Goal: Use online tool/utility: Utilize a website feature to perform a specific function

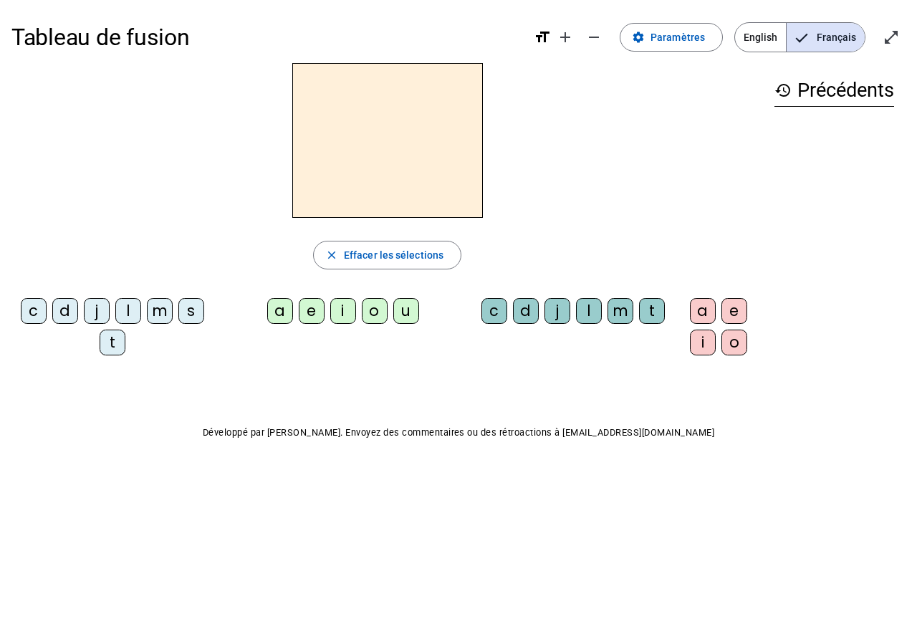
click at [116, 348] on div "t" at bounding box center [113, 342] width 26 height 26
click at [289, 319] on div "a" at bounding box center [280, 311] width 26 height 26
click at [498, 315] on div "c" at bounding box center [494, 311] width 26 height 26
click at [717, 352] on letter-bubble "i" at bounding box center [706, 345] width 32 height 32
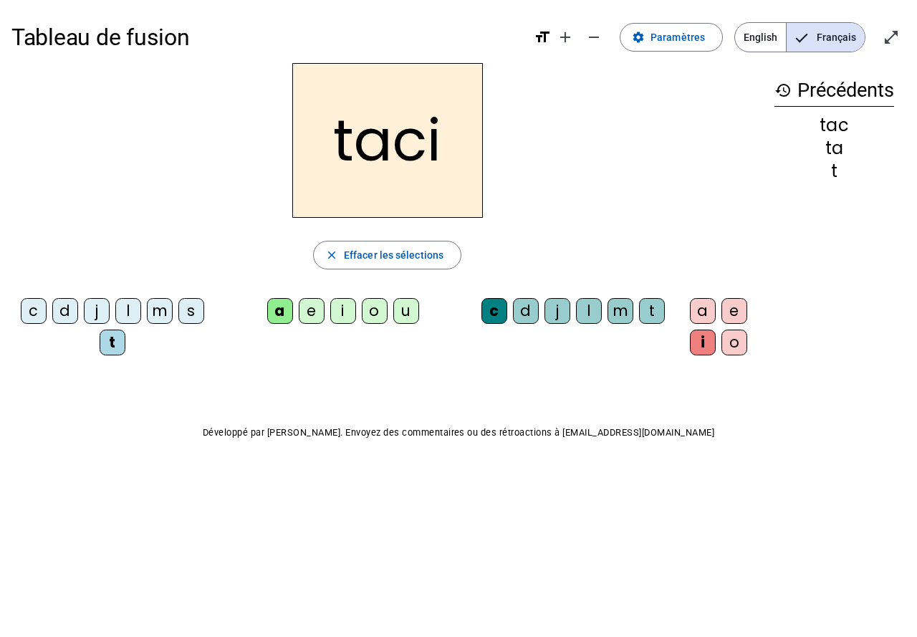
click at [733, 347] on div "o" at bounding box center [734, 342] width 26 height 26
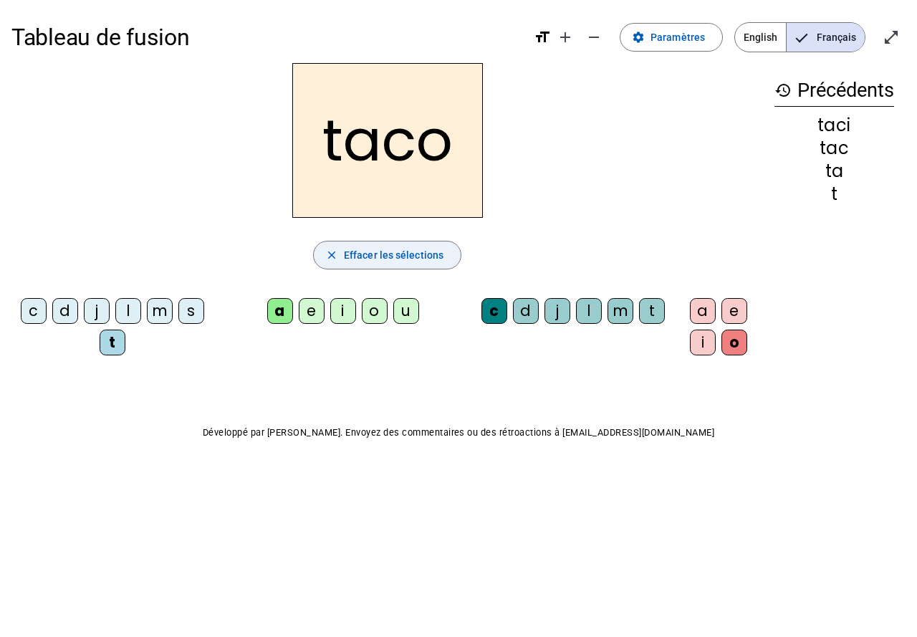
click at [386, 254] on span "Effacer les sélections" at bounding box center [394, 254] width 100 height 17
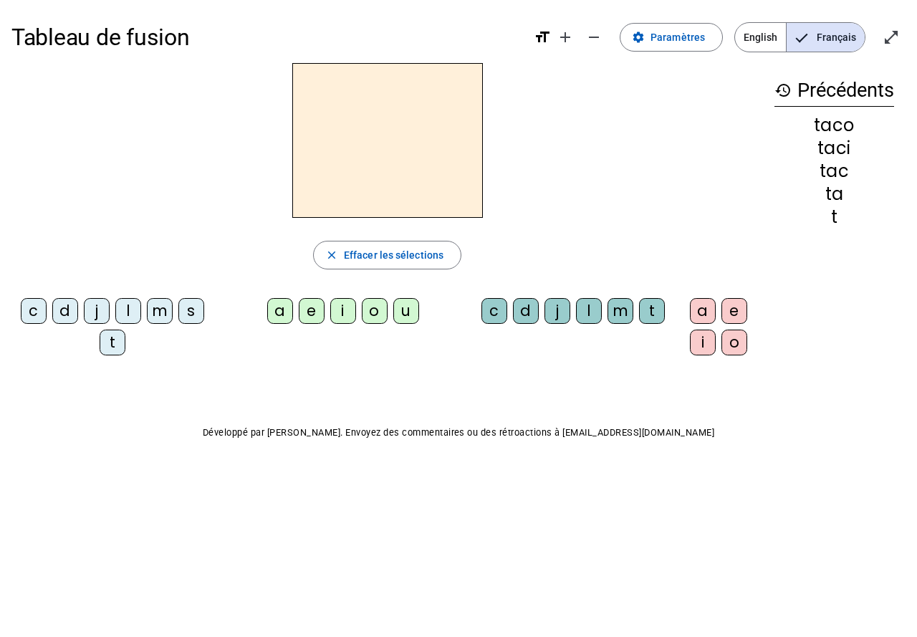
click at [95, 318] on div "j" at bounding box center [97, 311] width 26 height 26
click at [377, 320] on div "o" at bounding box center [375, 311] width 26 height 26
click at [406, 317] on div "u" at bounding box center [406, 311] width 26 height 26
click at [735, 336] on div "o" at bounding box center [734, 342] width 26 height 26
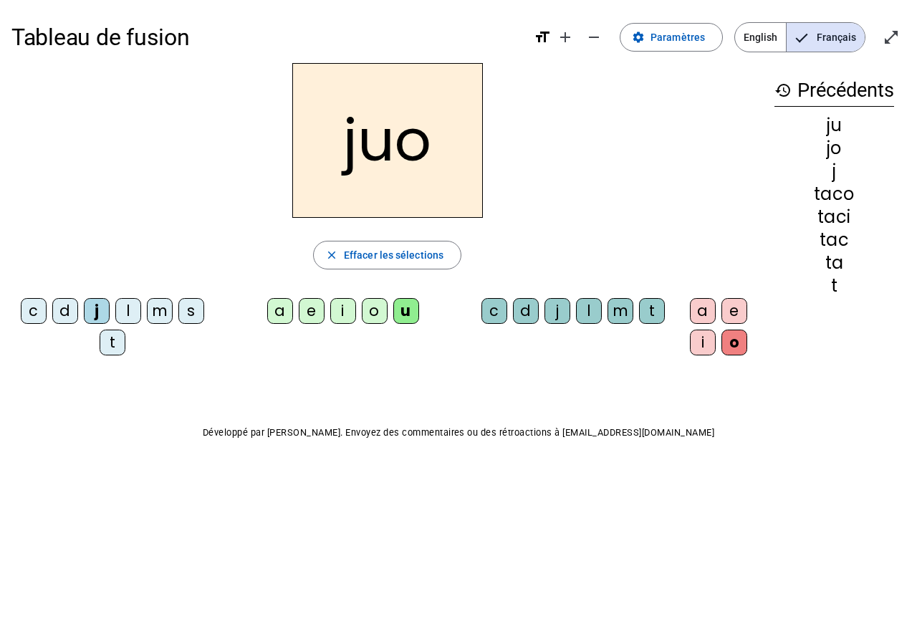
click at [524, 316] on div "d" at bounding box center [526, 311] width 26 height 26
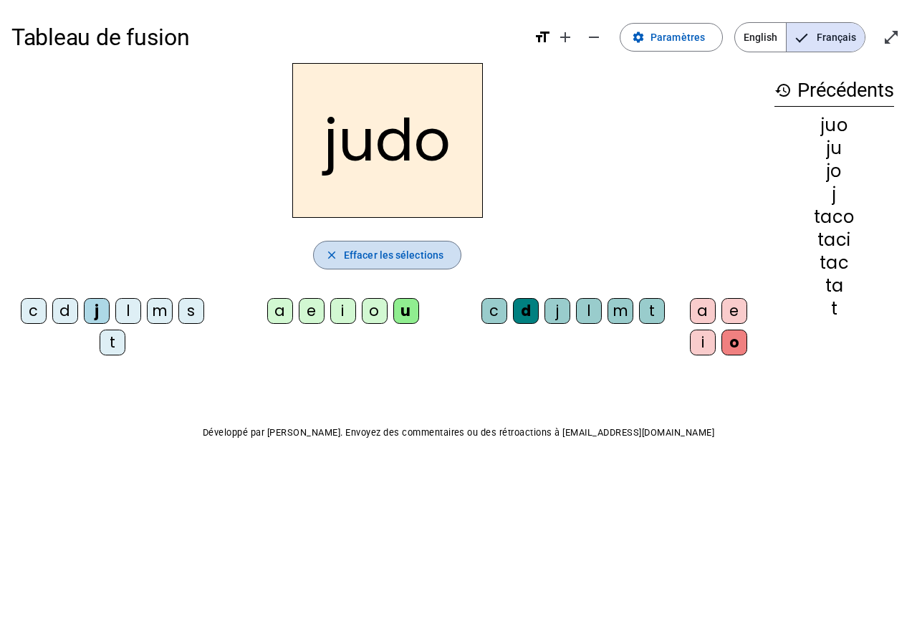
click at [411, 261] on span "Effacer les sélections" at bounding box center [394, 254] width 100 height 17
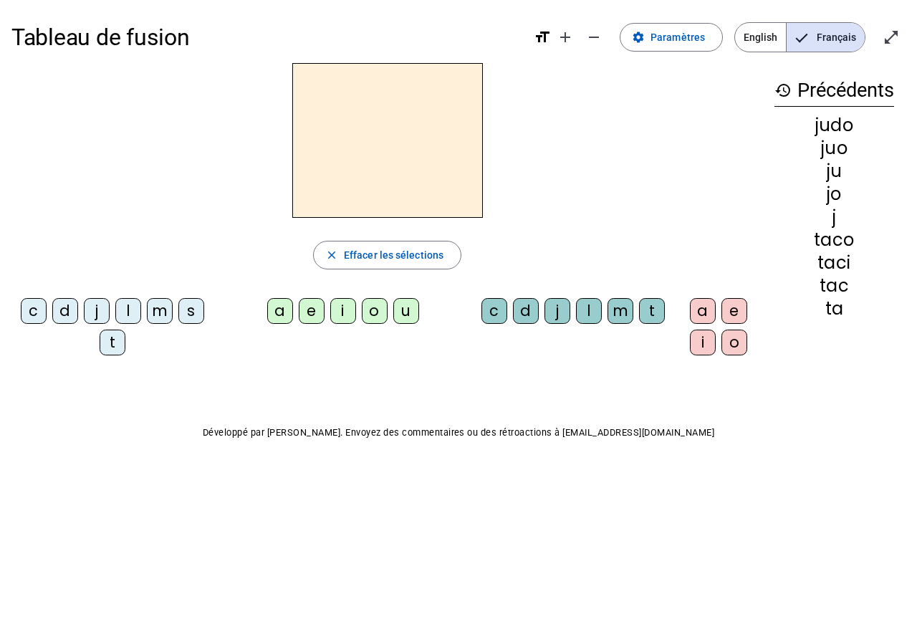
click at [619, 314] on div "m" at bounding box center [620, 311] width 26 height 26
click at [309, 316] on div "e" at bounding box center [312, 311] width 26 height 26
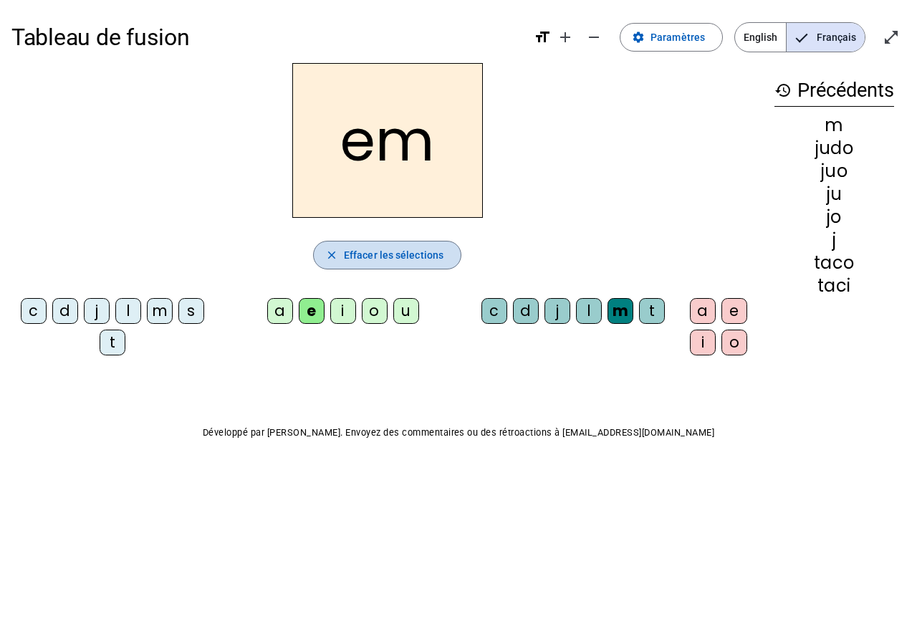
click at [448, 246] on span "button" at bounding box center [387, 255] width 147 height 34
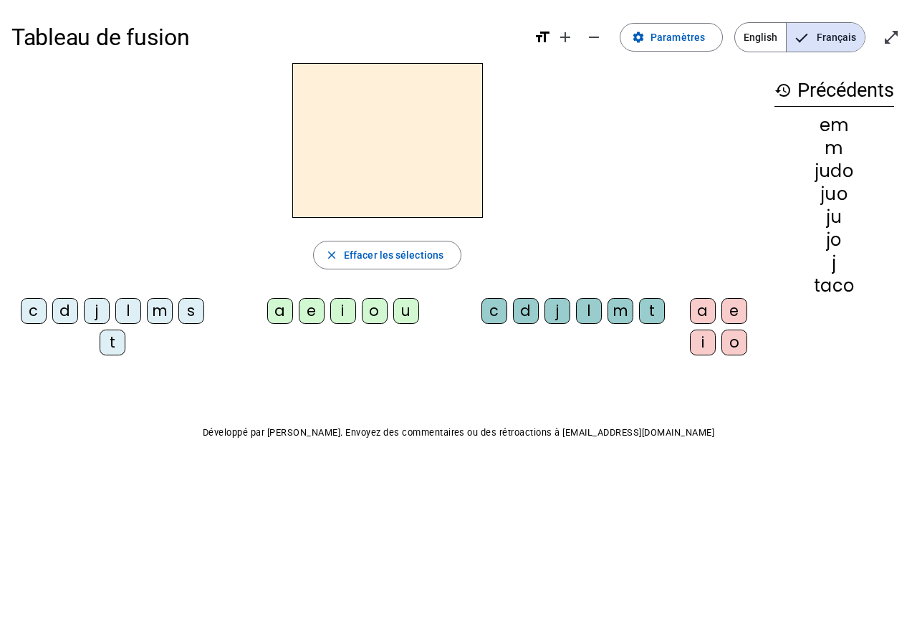
click at [160, 309] on div "m" at bounding box center [160, 311] width 26 height 26
click at [310, 316] on div "e" at bounding box center [312, 311] width 26 height 26
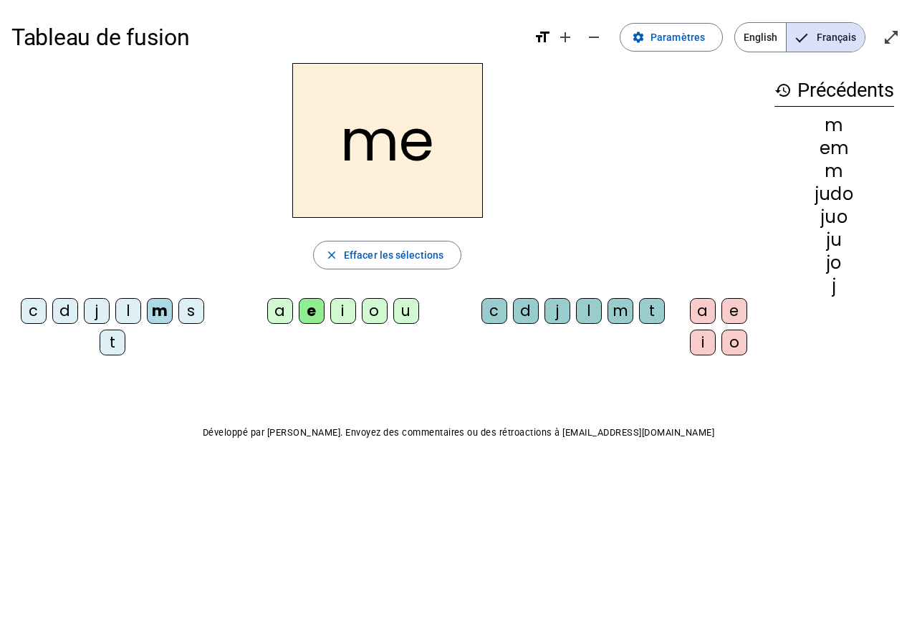
click at [610, 312] on div "m" at bounding box center [620, 311] width 26 height 26
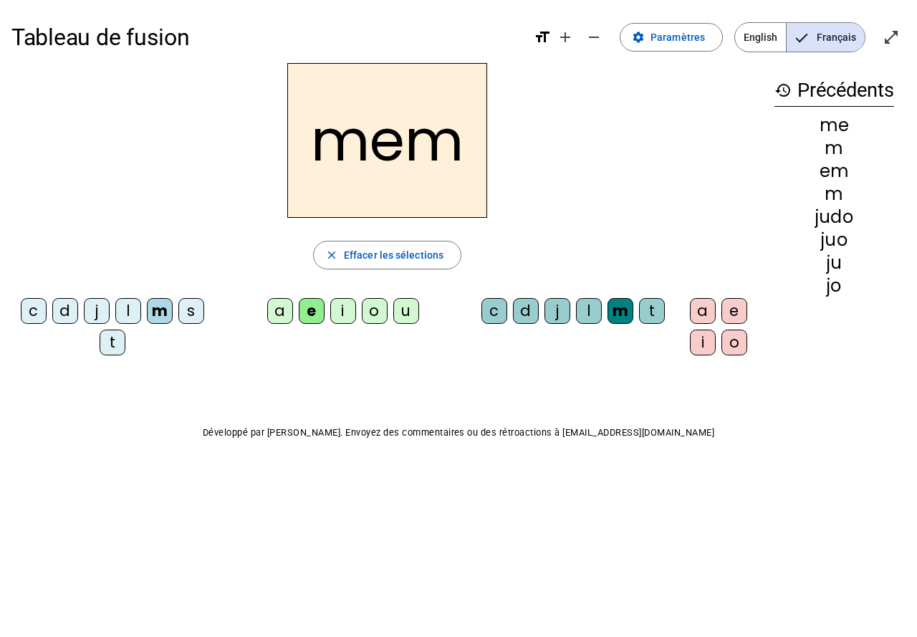
click at [722, 314] on div "e" at bounding box center [734, 311] width 26 height 26
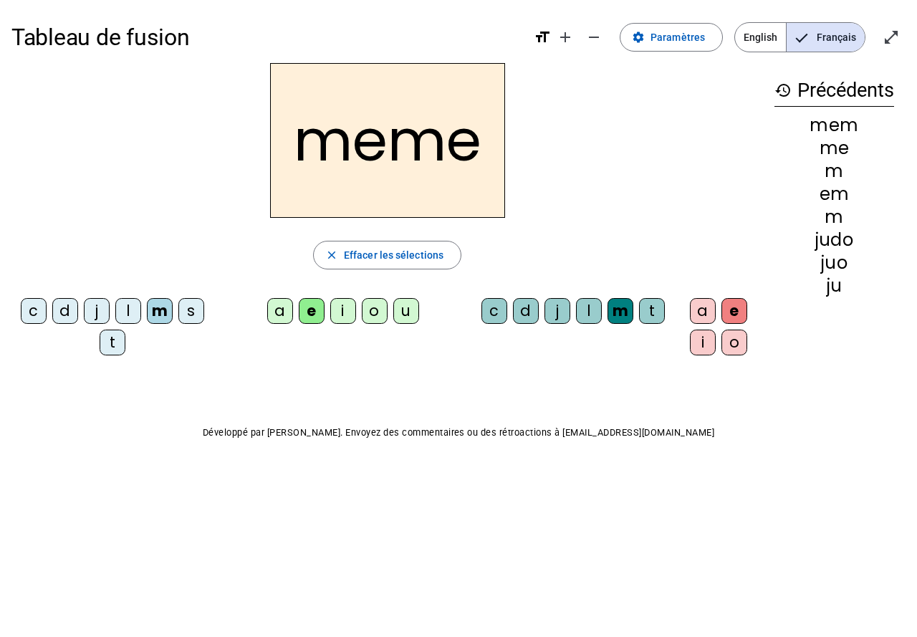
click at [730, 317] on div "e" at bounding box center [734, 311] width 26 height 26
click at [347, 320] on div "i" at bounding box center [343, 311] width 26 height 26
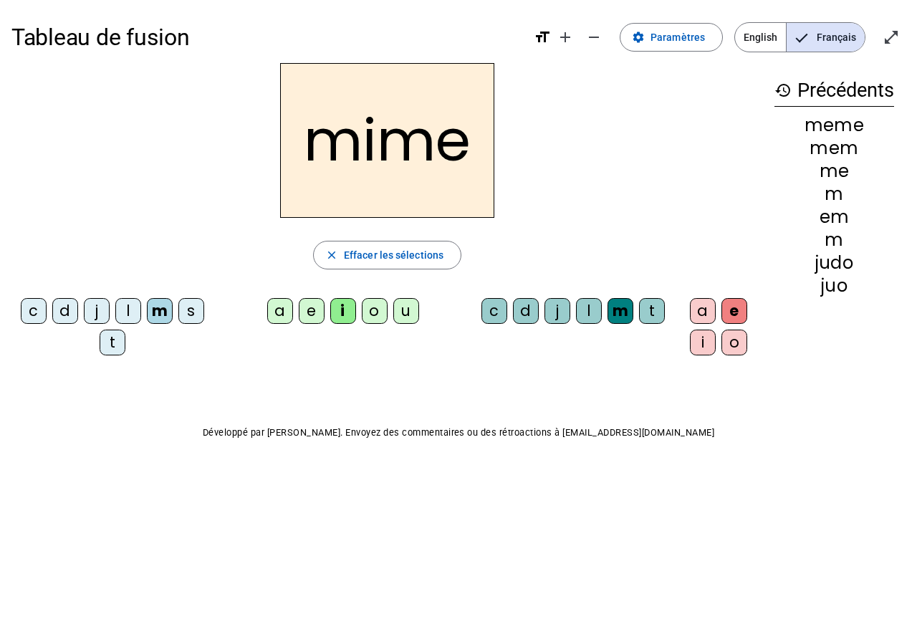
click at [697, 343] on div "i" at bounding box center [703, 342] width 26 height 26
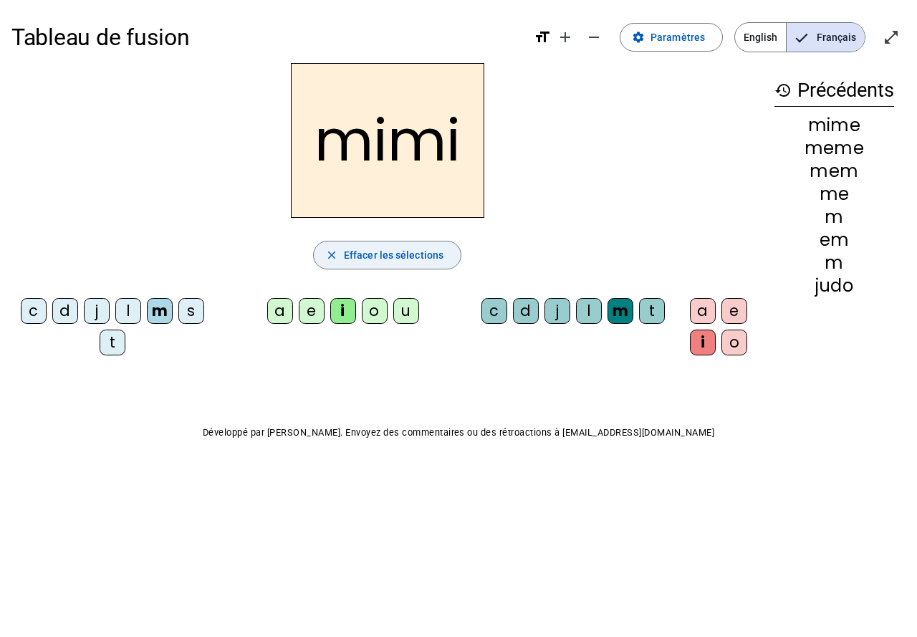
click at [397, 261] on span "Effacer les sélections" at bounding box center [394, 254] width 100 height 17
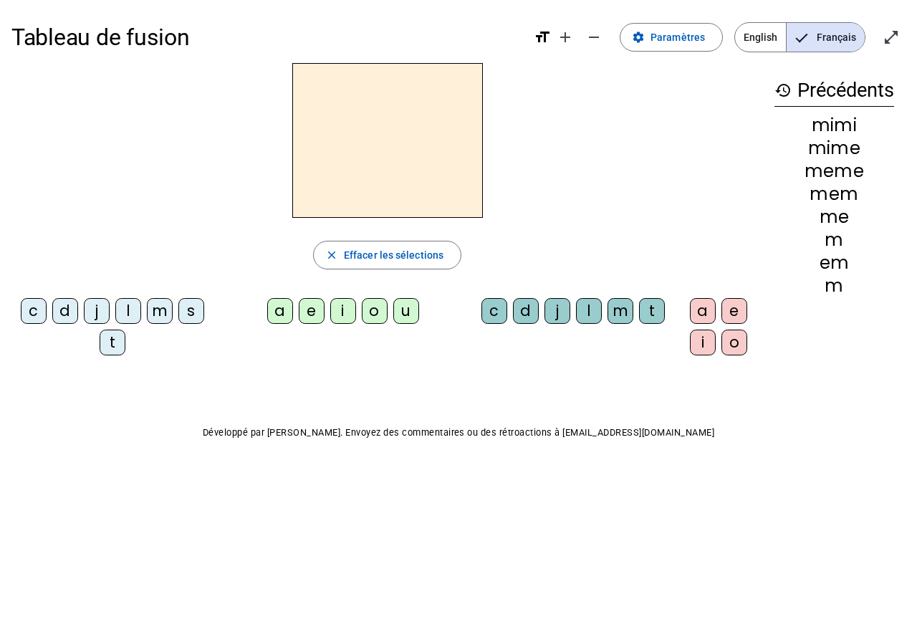
click at [197, 307] on div "s" at bounding box center [191, 311] width 26 height 26
click at [725, 345] on div "o" at bounding box center [734, 342] width 26 height 26
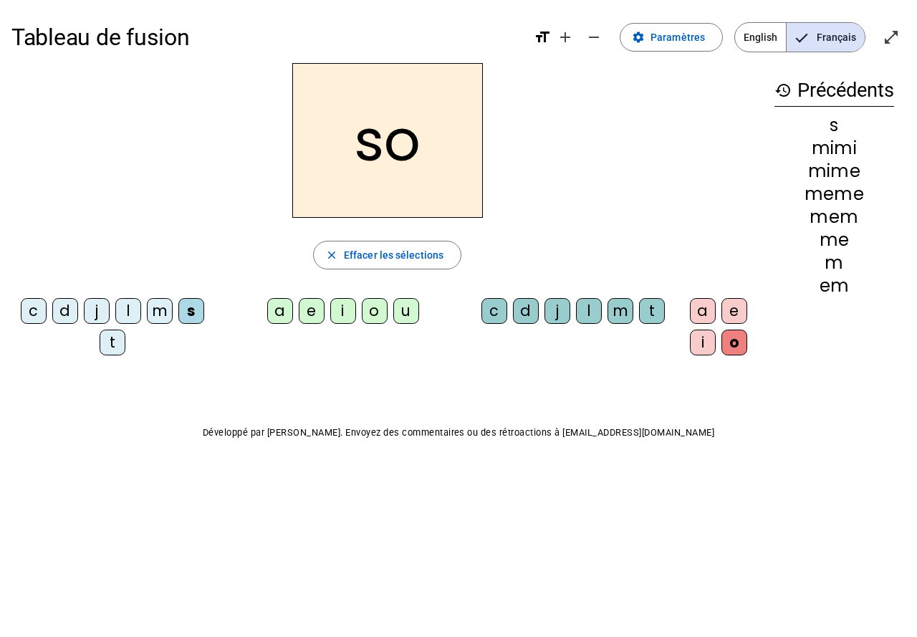
click at [742, 342] on div "o" at bounding box center [734, 342] width 26 height 26
click at [379, 316] on div "o" at bounding box center [375, 311] width 26 height 26
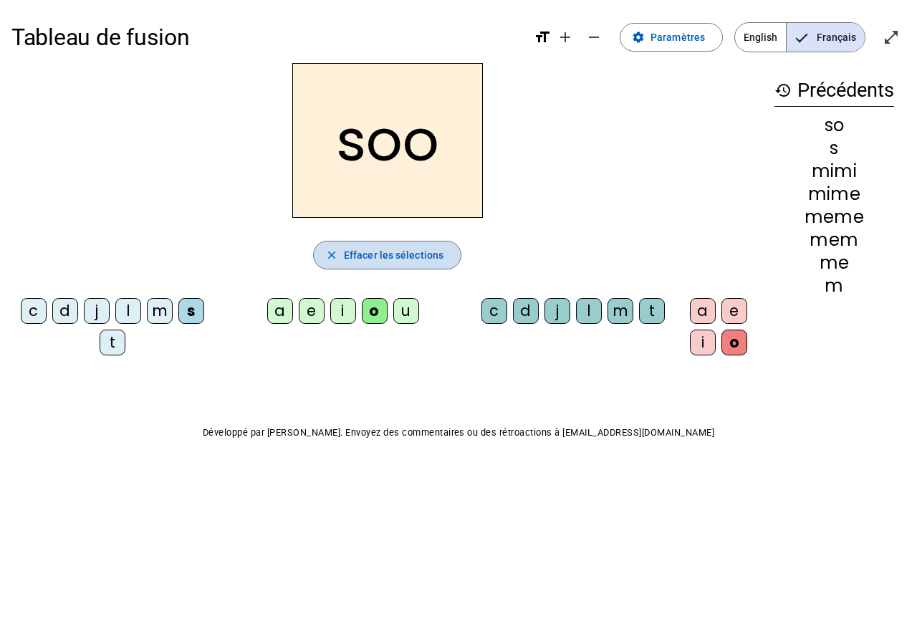
click at [392, 265] on span "button" at bounding box center [387, 255] width 147 height 34
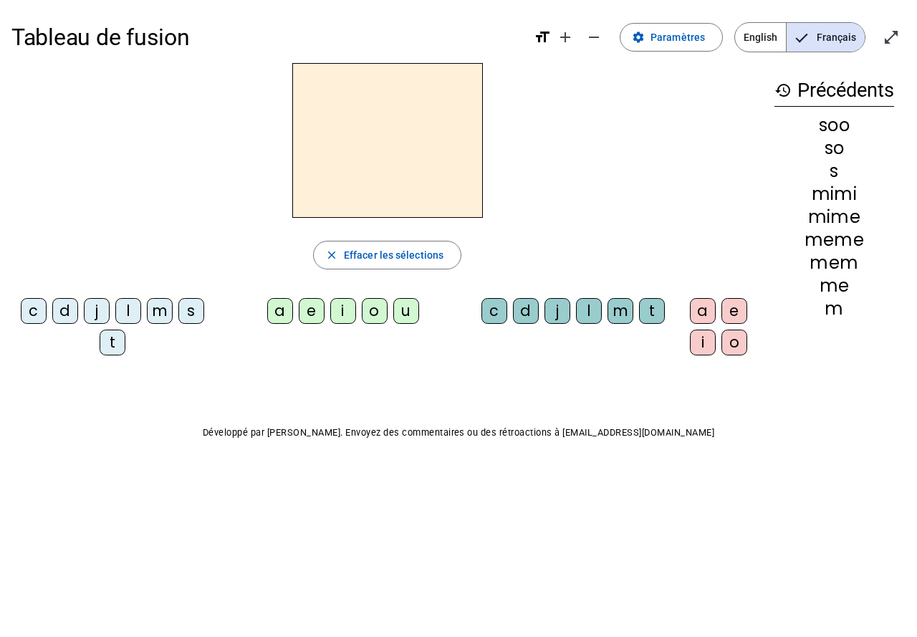
click at [198, 320] on div "s" at bounding box center [191, 311] width 26 height 26
click at [377, 319] on div "o" at bounding box center [375, 311] width 26 height 26
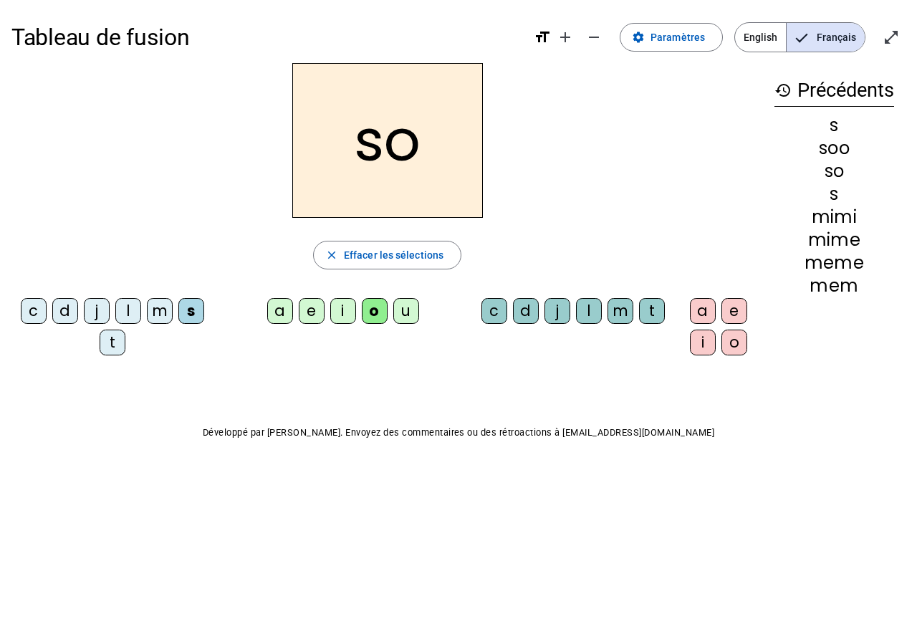
click at [588, 315] on div "l" at bounding box center [589, 311] width 26 height 26
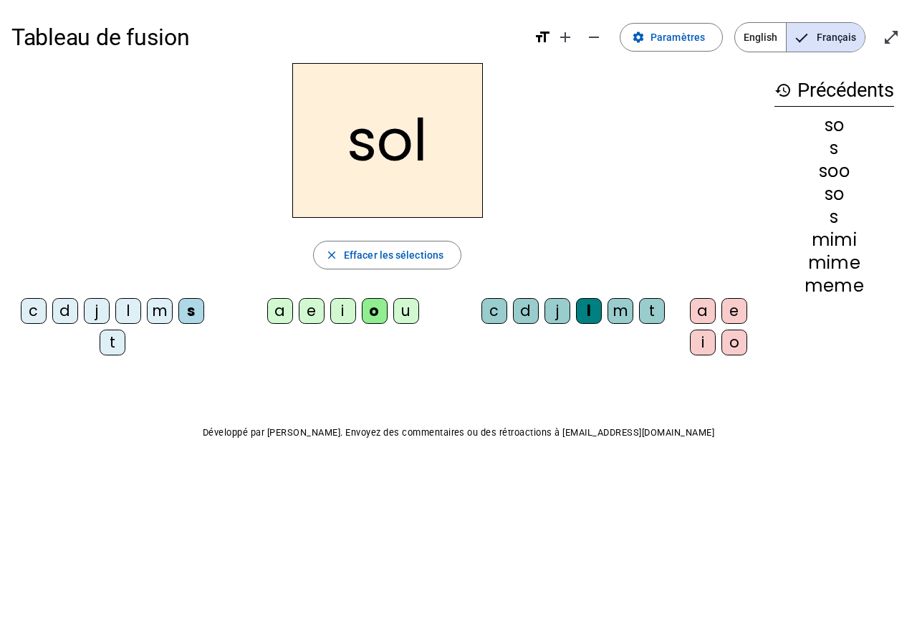
drag, startPoint x: 836, startPoint y: 380, endPoint x: 745, endPoint y: 348, distance: 96.2
click at [745, 348] on div "o" at bounding box center [734, 342] width 26 height 26
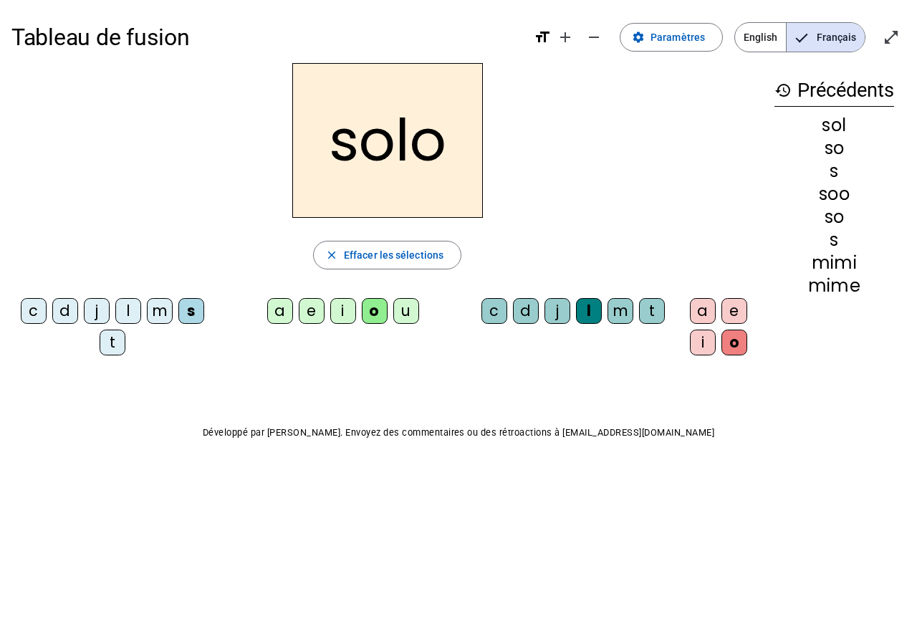
click at [731, 339] on div "o" at bounding box center [734, 342] width 26 height 26
click at [431, 252] on span "Effacer les sélections" at bounding box center [394, 254] width 100 height 17
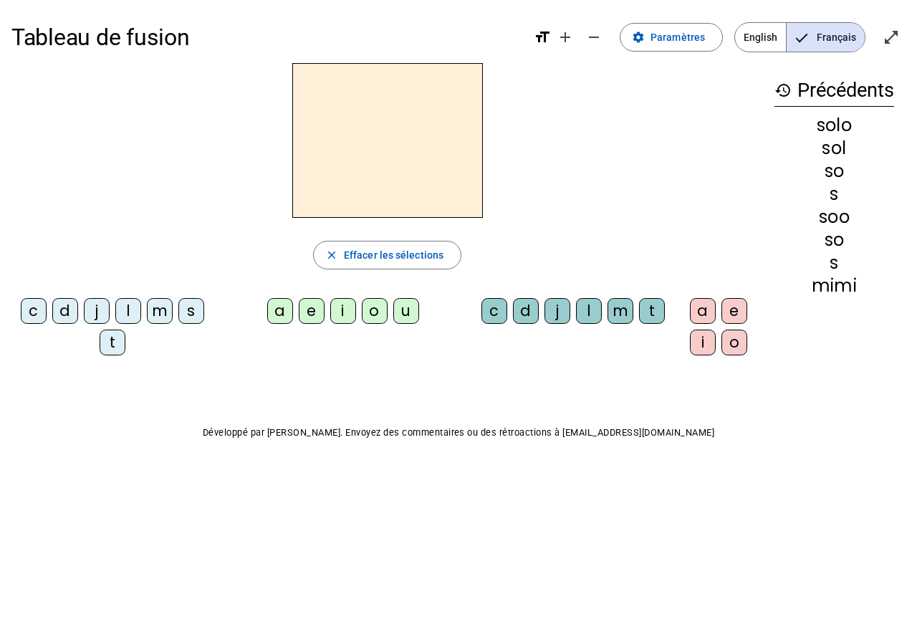
click at [127, 312] on div "l" at bounding box center [128, 311] width 26 height 26
click at [338, 313] on div "i" at bounding box center [343, 311] width 26 height 26
click at [585, 311] on div "l" at bounding box center [589, 311] width 26 height 26
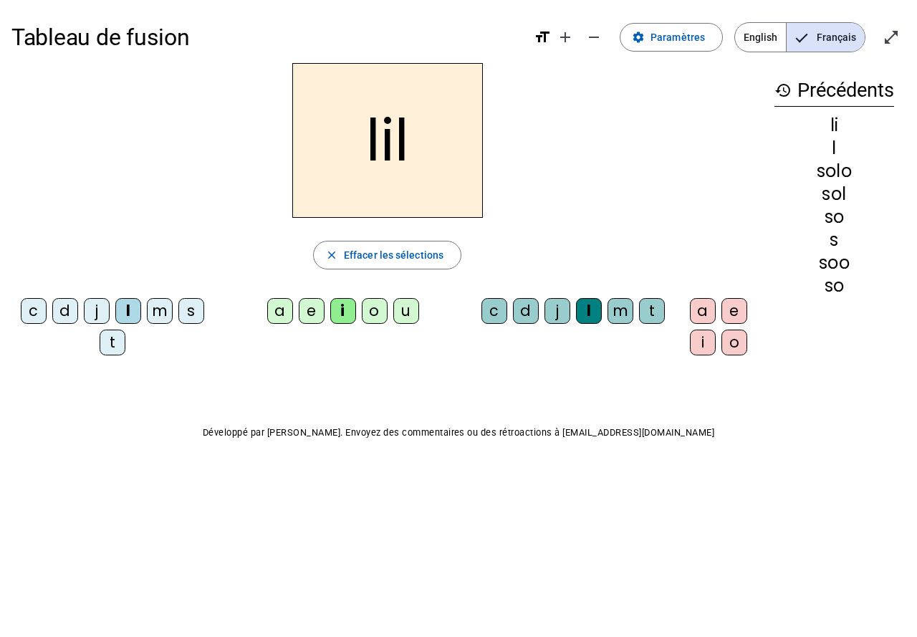
click at [739, 339] on div "o" at bounding box center [734, 342] width 26 height 26
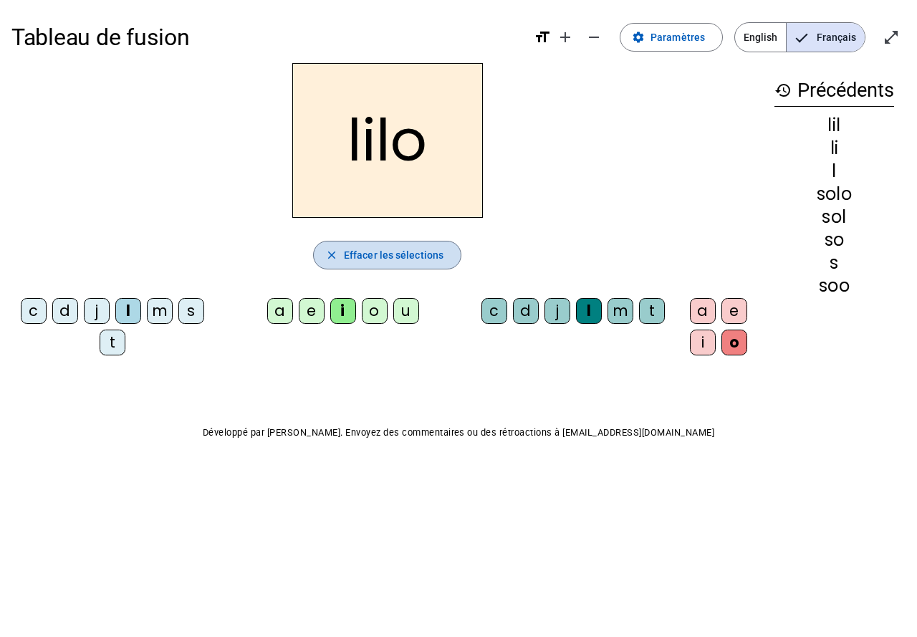
click at [380, 259] on span "Effacer les sélections" at bounding box center [394, 254] width 100 height 17
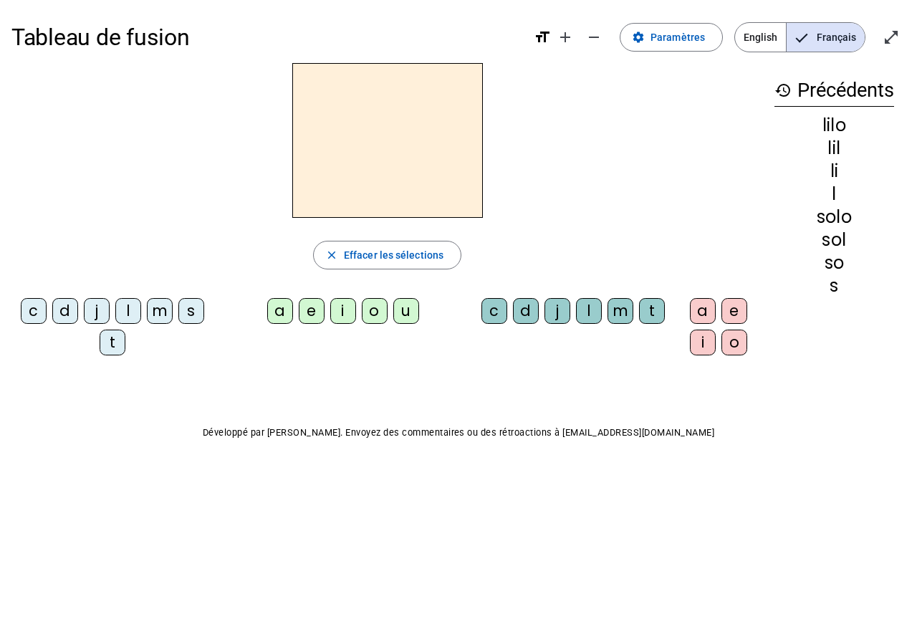
click at [69, 313] on div "d" at bounding box center [65, 311] width 26 height 26
click at [377, 323] on div "o" at bounding box center [375, 311] width 26 height 26
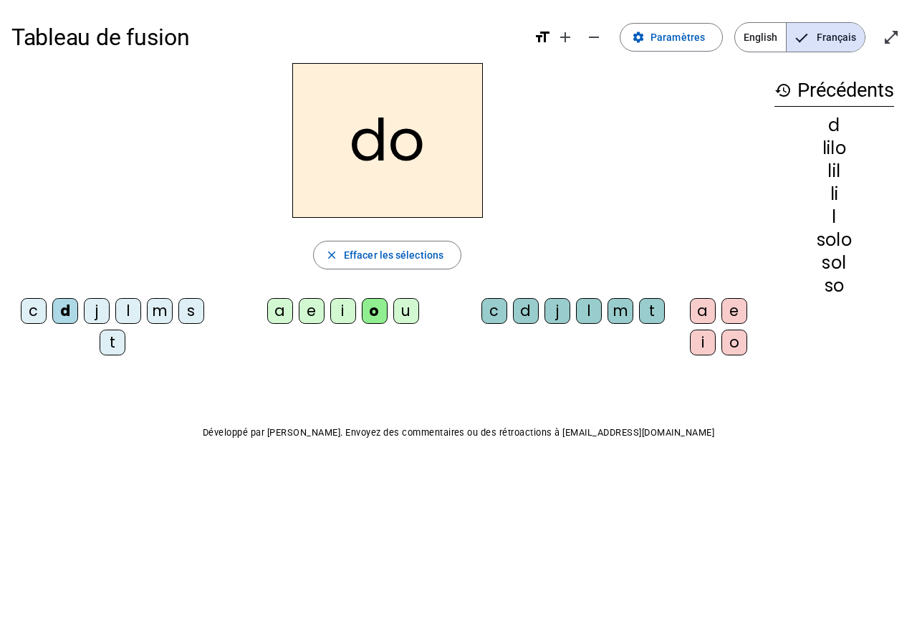
click at [531, 322] on div "d" at bounding box center [526, 311] width 26 height 26
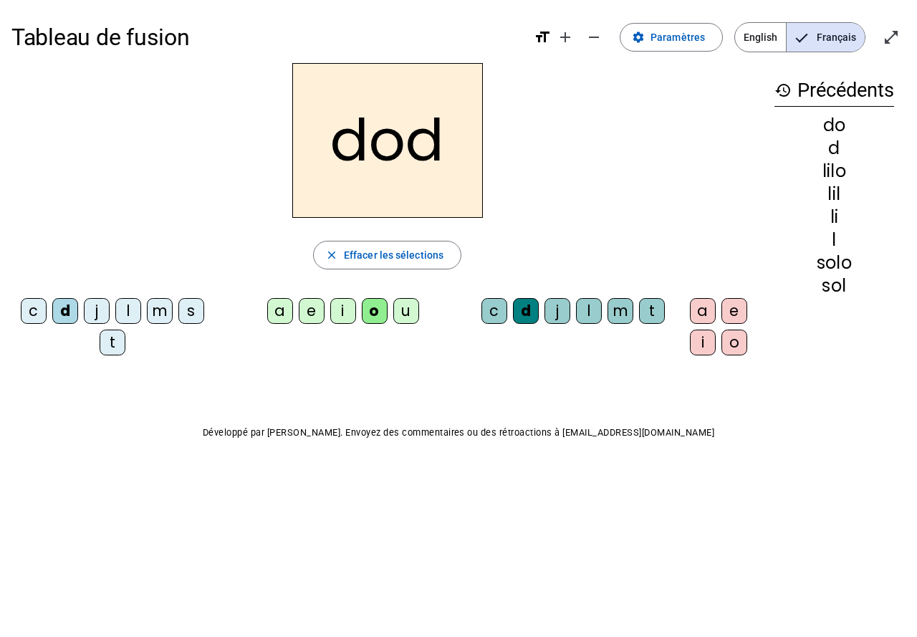
click at [732, 354] on div "o" at bounding box center [734, 342] width 26 height 26
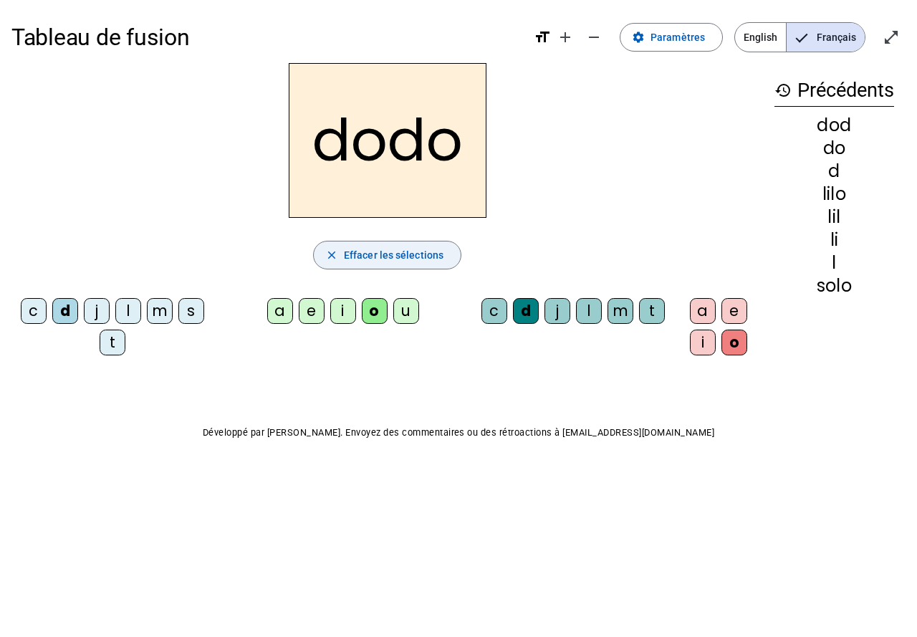
click at [450, 249] on span "button" at bounding box center [387, 255] width 147 height 34
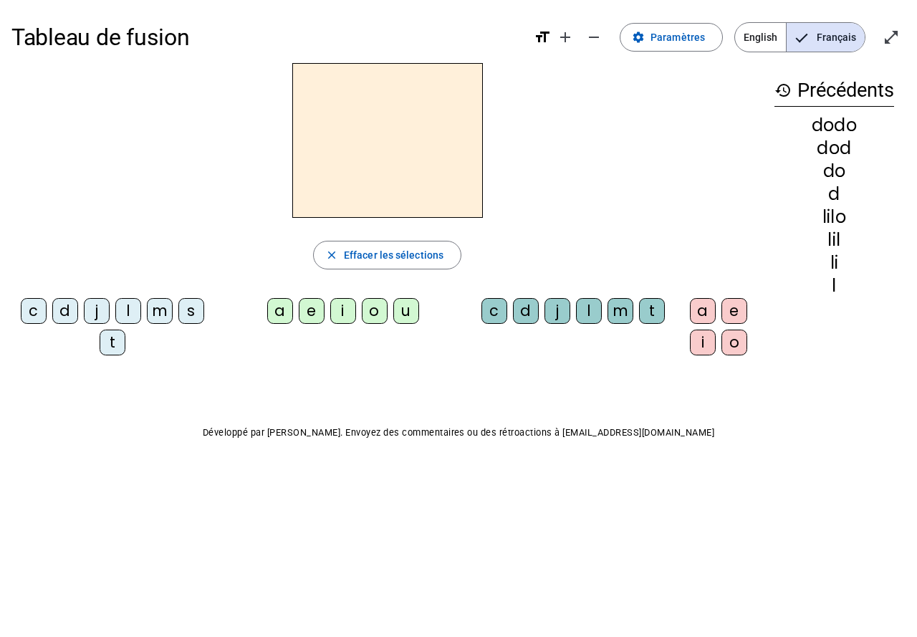
click at [198, 315] on div "s" at bounding box center [191, 311] width 26 height 26
click at [699, 354] on div "i" at bounding box center [703, 342] width 26 height 26
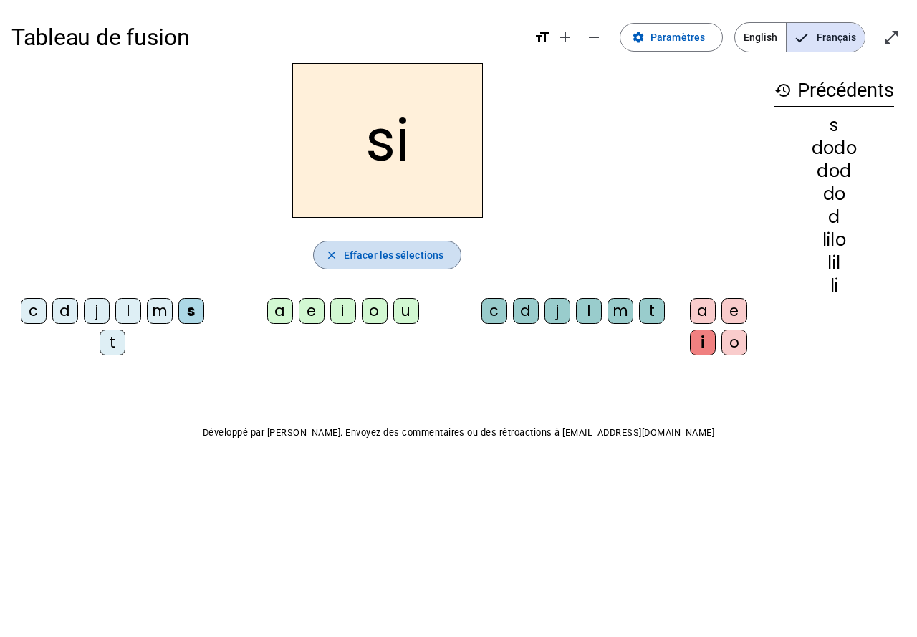
click at [421, 248] on span "Effacer les sélections" at bounding box center [394, 254] width 100 height 17
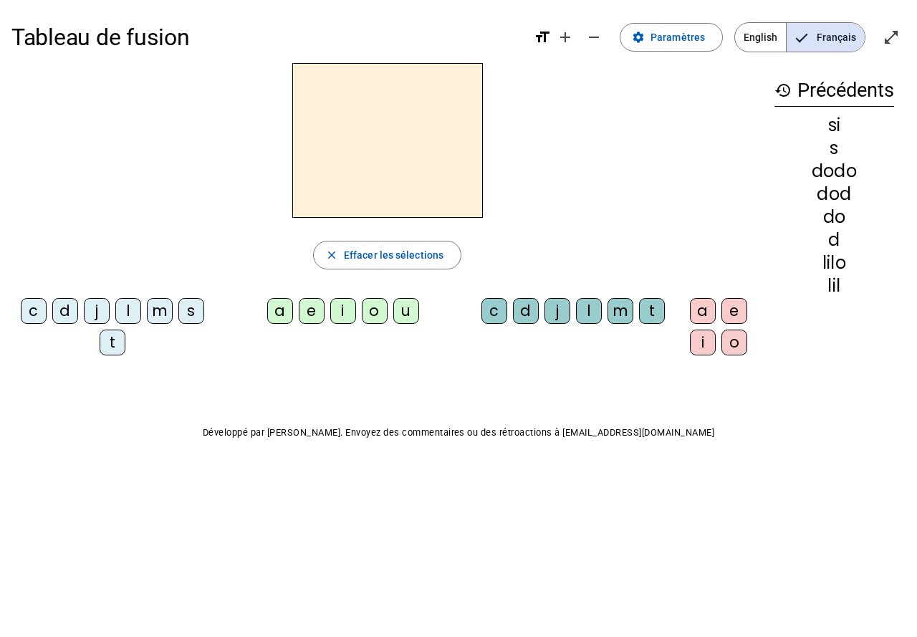
click at [341, 319] on div "i" at bounding box center [343, 311] width 26 height 26
drag, startPoint x: 377, startPoint y: 250, endPoint x: 180, endPoint y: 225, distance: 198.5
click at [377, 249] on span "Effacer les sélections" at bounding box center [394, 254] width 100 height 17
click at [185, 321] on div "s" at bounding box center [191, 311] width 26 height 26
click at [344, 319] on div "i" at bounding box center [343, 311] width 26 height 26
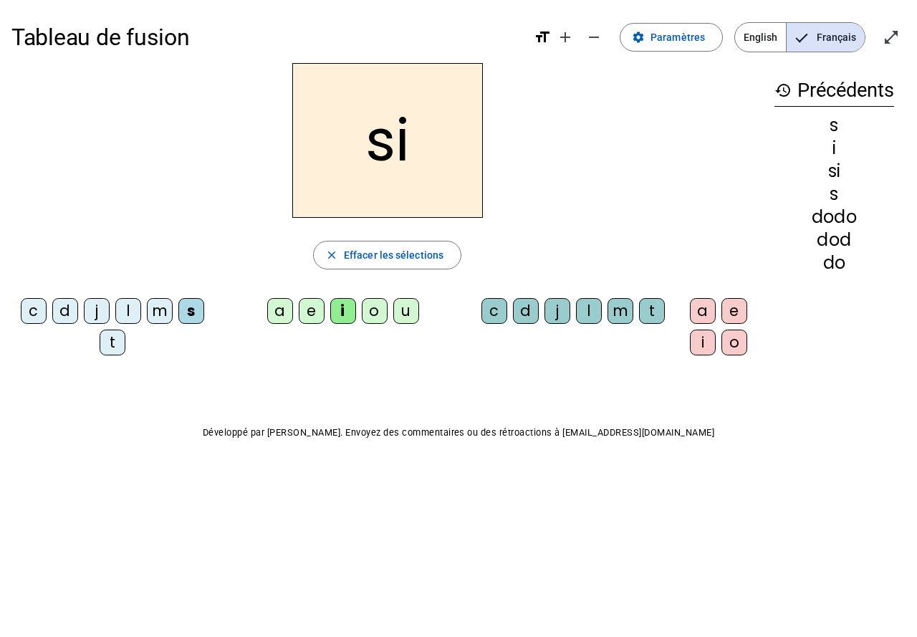
click at [584, 323] on div "l" at bounding box center [589, 311] width 26 height 26
click at [712, 349] on div "i" at bounding box center [703, 342] width 26 height 26
click at [723, 344] on div "o" at bounding box center [734, 342] width 26 height 26
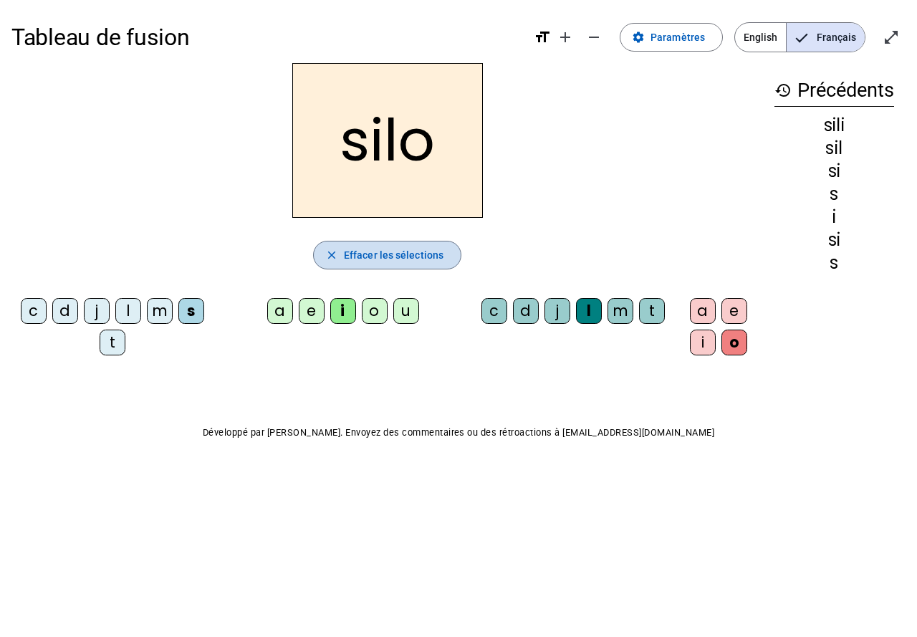
click at [370, 261] on span "Effacer les sélections" at bounding box center [394, 254] width 100 height 17
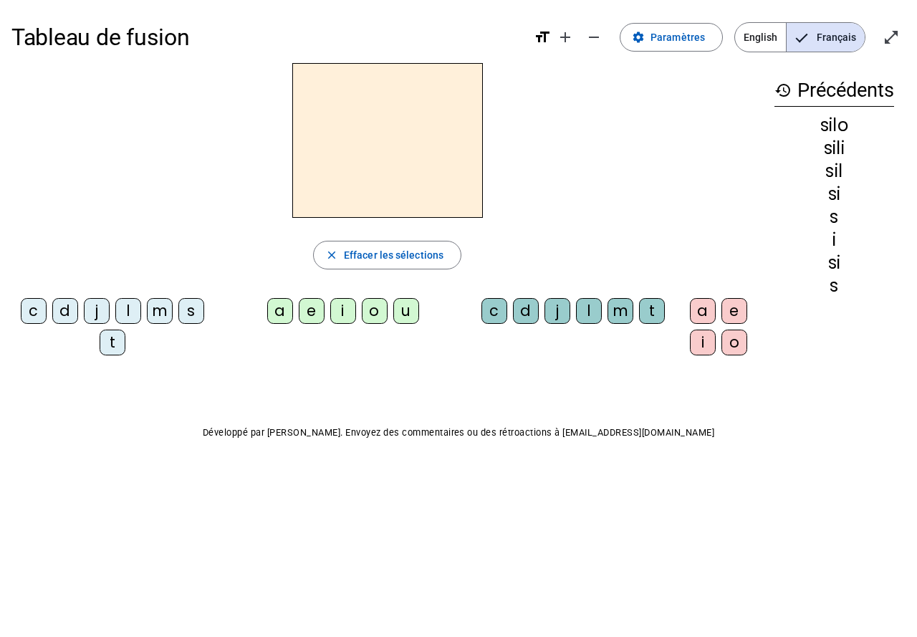
click at [191, 317] on div "s" at bounding box center [191, 311] width 26 height 26
click at [285, 320] on div "a" at bounding box center [280, 311] width 26 height 26
click at [619, 316] on div "m" at bounding box center [620, 311] width 26 height 26
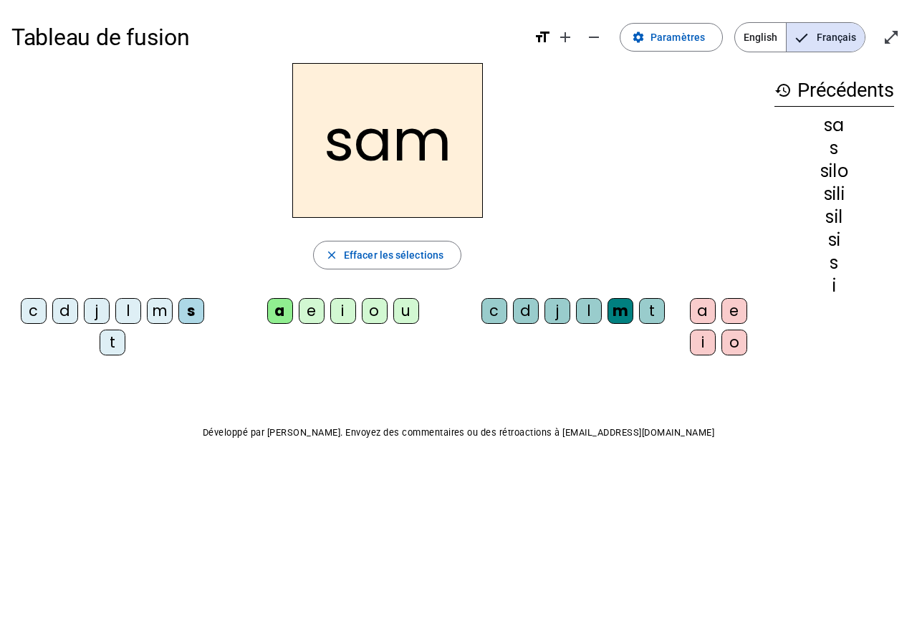
click at [697, 348] on div "i" at bounding box center [703, 342] width 26 height 26
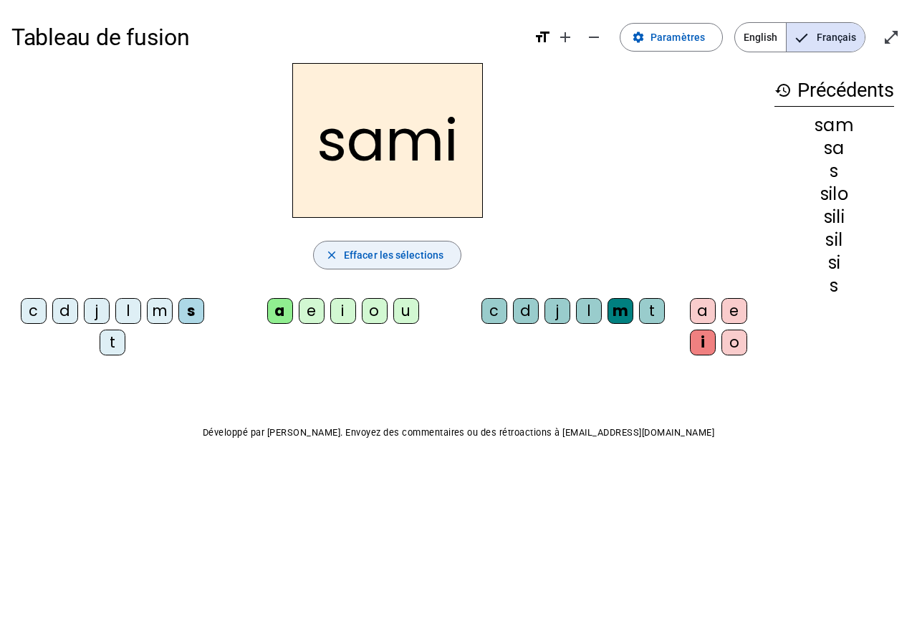
click at [349, 243] on span "button" at bounding box center [387, 255] width 147 height 34
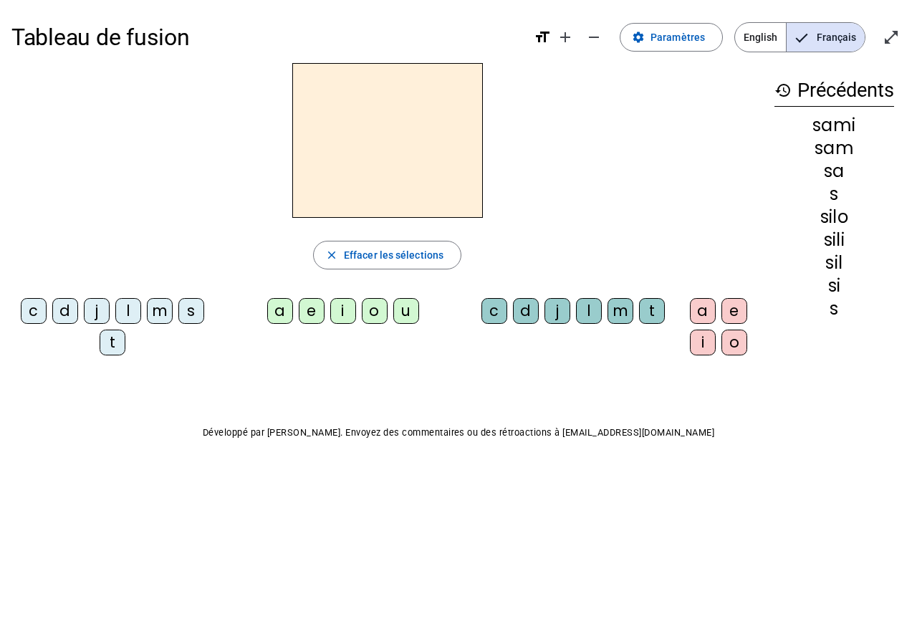
click at [132, 318] on div "l" at bounding box center [128, 311] width 26 height 26
click at [279, 314] on div "a" at bounding box center [280, 311] width 26 height 26
click at [622, 314] on div "m" at bounding box center [620, 311] width 26 height 26
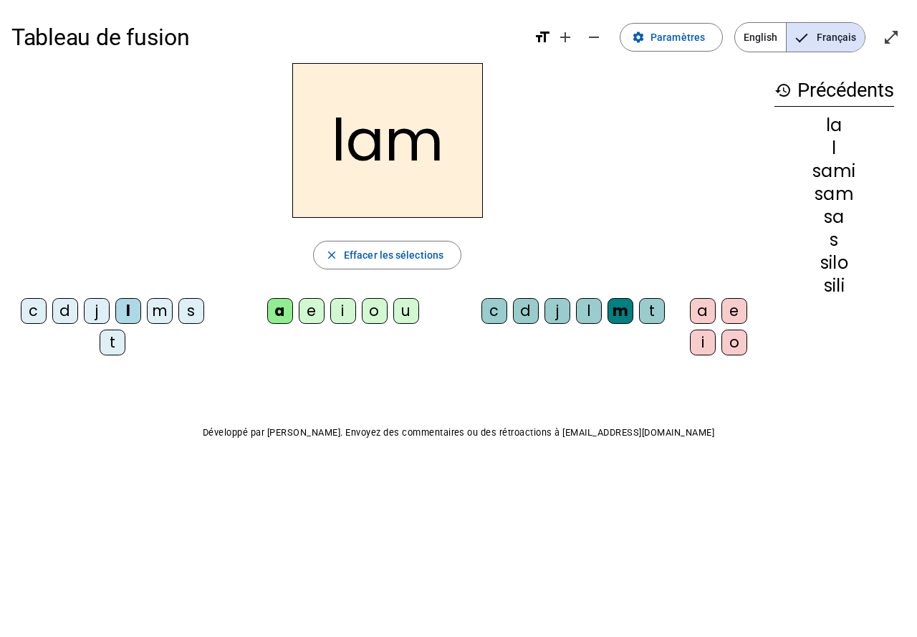
click at [701, 313] on div "a" at bounding box center [703, 311] width 26 height 26
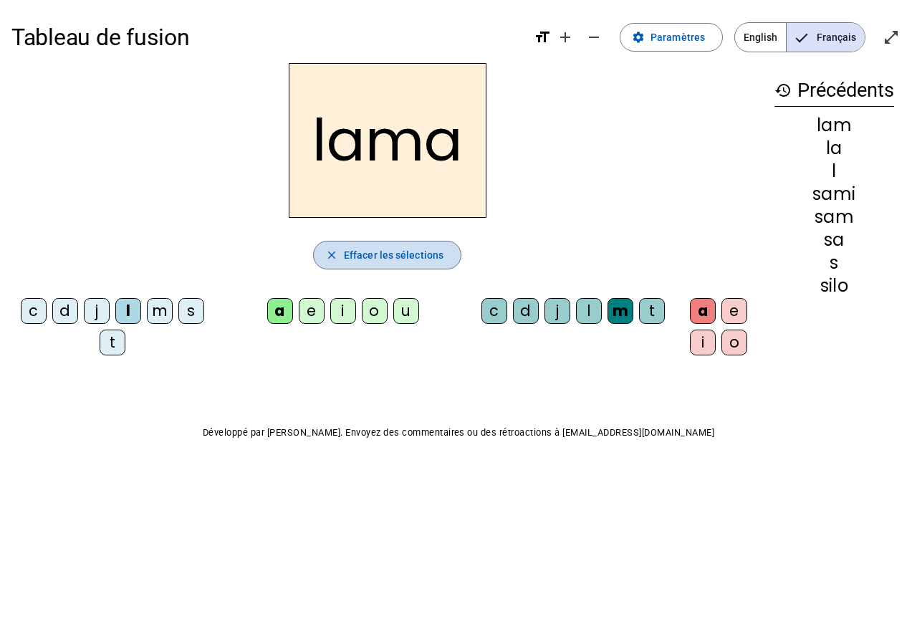
click at [384, 243] on span "button" at bounding box center [387, 255] width 147 height 34
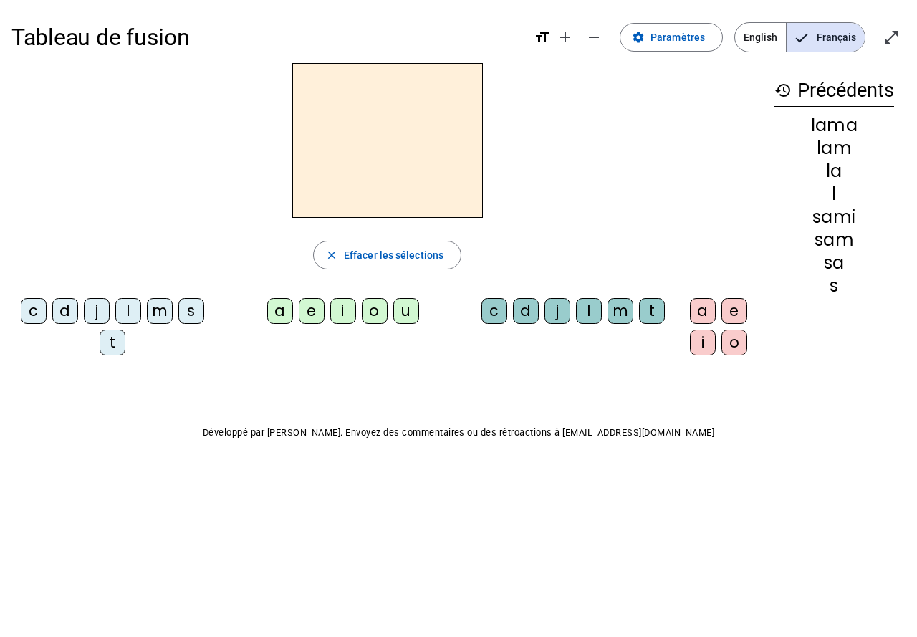
click at [586, 320] on div "l" at bounding box center [589, 311] width 26 height 26
drag, startPoint x: 440, startPoint y: 251, endPoint x: 74, endPoint y: 347, distance: 377.6
click at [439, 251] on span "Effacer les sélections" at bounding box center [394, 254] width 100 height 17
click at [127, 312] on div "l" at bounding box center [128, 311] width 26 height 26
click at [285, 314] on div "a" at bounding box center [280, 311] width 26 height 26
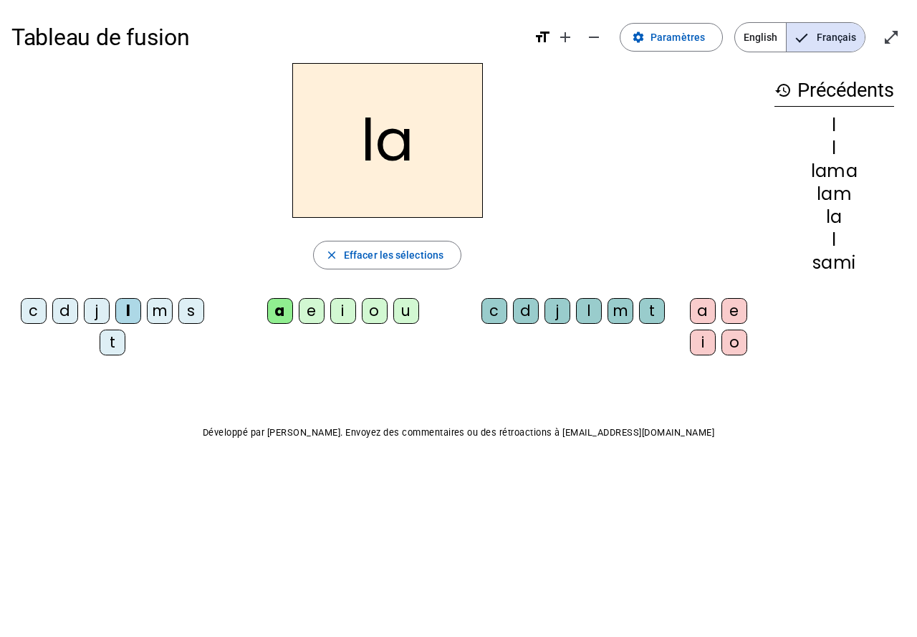
drag, startPoint x: 584, startPoint y: 363, endPoint x: 597, endPoint y: 380, distance: 21.5
click at [597, 380] on div "Tableau de fusion format_size add remove settings Paramètres English Français o…" at bounding box center [458, 258] width 917 height 517
click at [579, 314] on div "l" at bounding box center [589, 311] width 26 height 26
click at [591, 329] on letter-bubble "l" at bounding box center [592, 314] width 32 height 32
drag, startPoint x: 767, startPoint y: 324, endPoint x: 756, endPoint y: 402, distance: 79.5
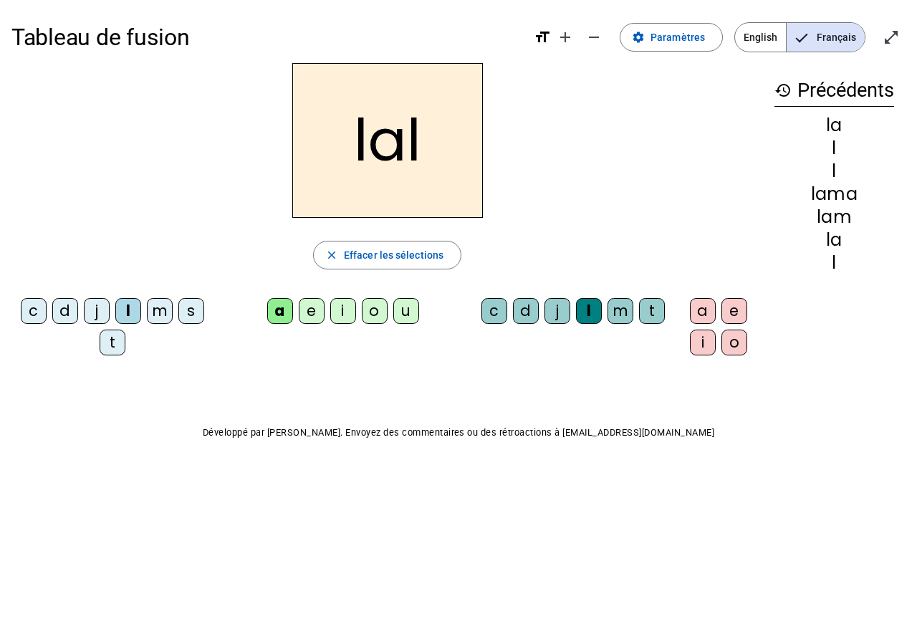
click at [756, 402] on div "Tableau de fusion format_size add remove settings Paramètres English Français o…" at bounding box center [458, 258] width 917 height 517
click at [723, 354] on div "o" at bounding box center [734, 342] width 26 height 26
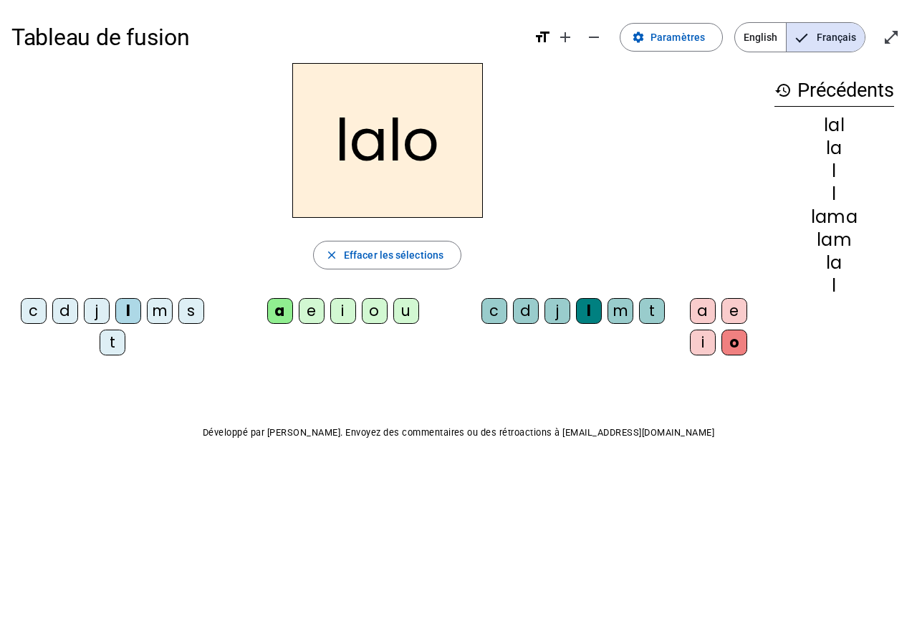
click at [716, 357] on letter-bubble "i" at bounding box center [706, 345] width 32 height 32
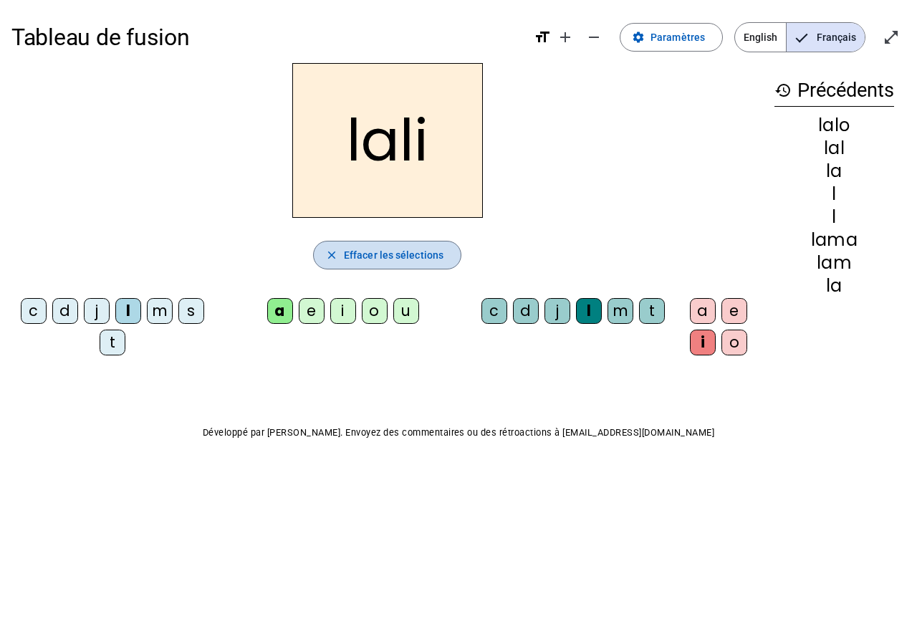
click at [394, 247] on span "Effacer les sélections" at bounding box center [394, 254] width 100 height 17
